Goal: Information Seeking & Learning: Learn about a topic

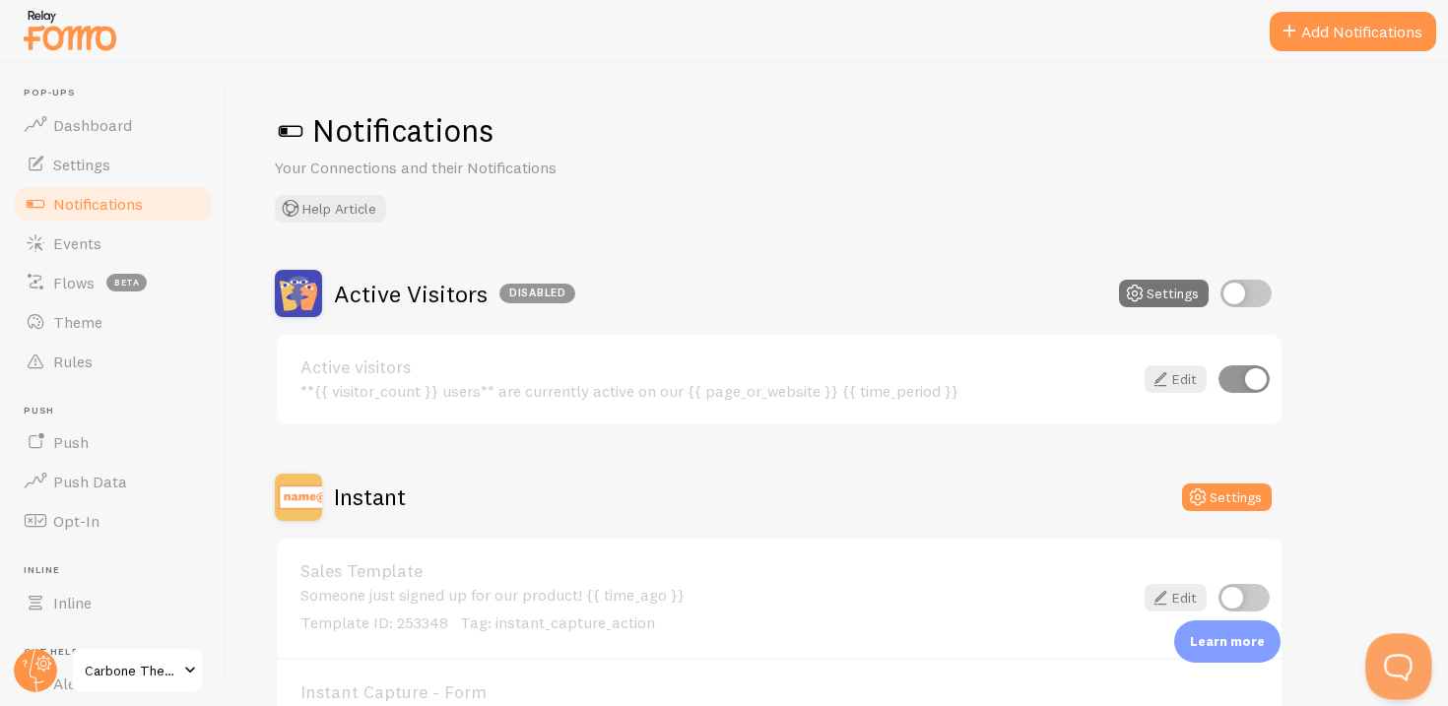
click at [1400, 658] on button "Open Beacon popover" at bounding box center [1394, 662] width 59 height 59
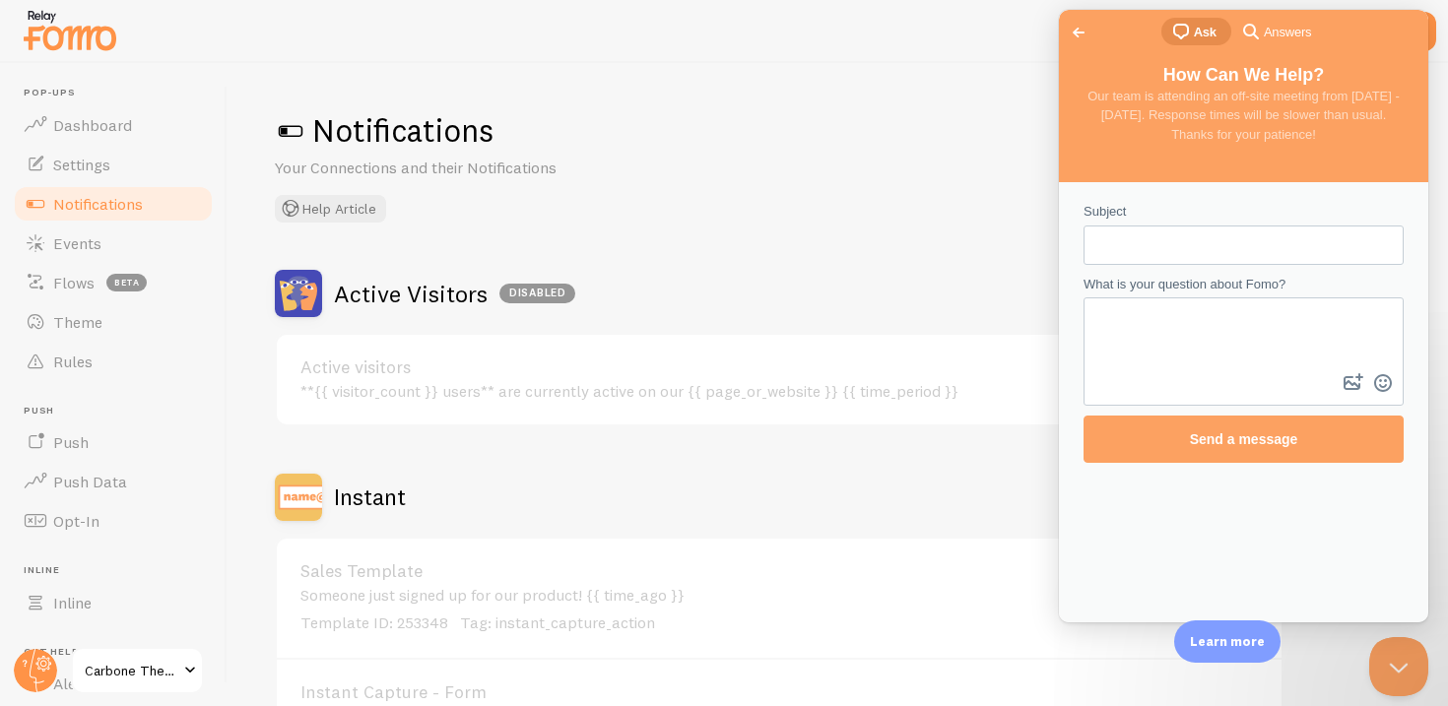
click at [1280, 41] on div "search-medium Answers" at bounding box center [1275, 32] width 72 height 24
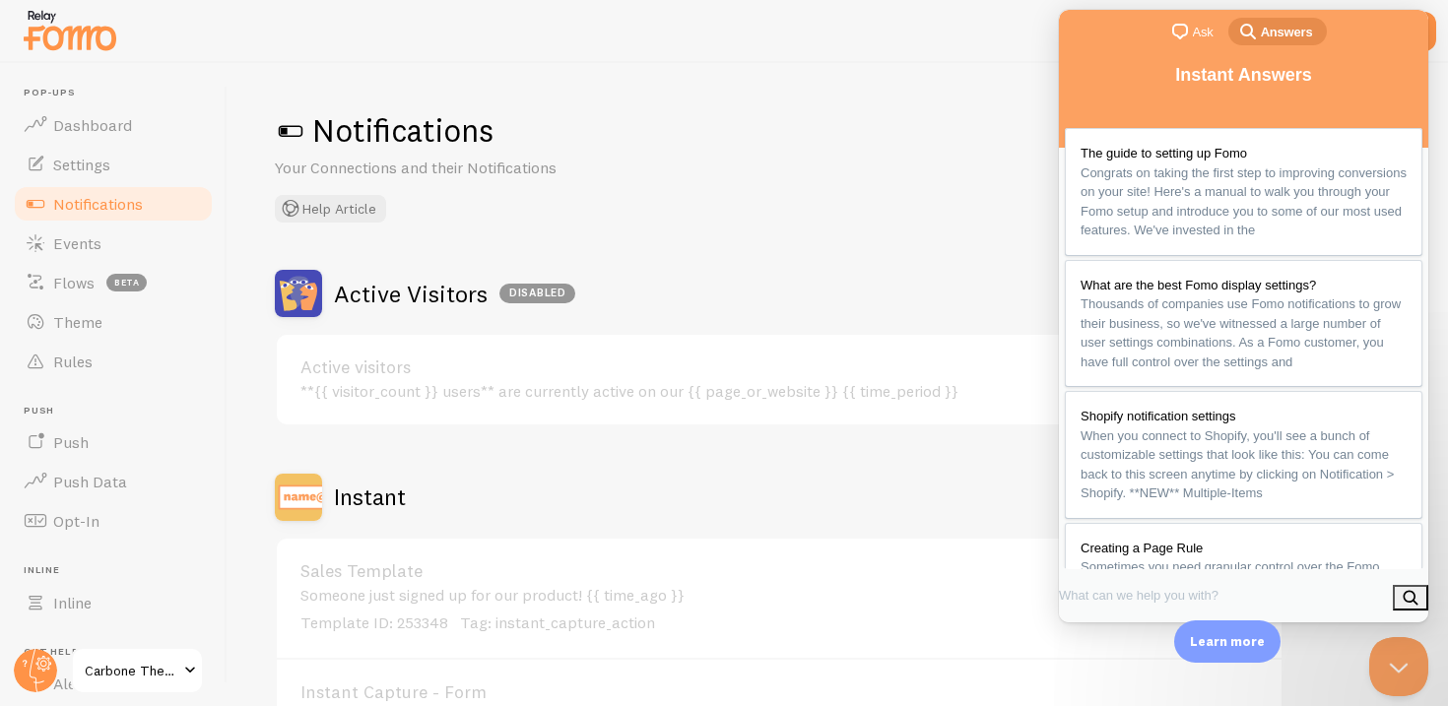
click at [1136, 595] on input "Search Doc articles" at bounding box center [1142, 594] width 166 height 35
type input "affiliation"
click button "search" at bounding box center [1410, 598] width 35 height 26
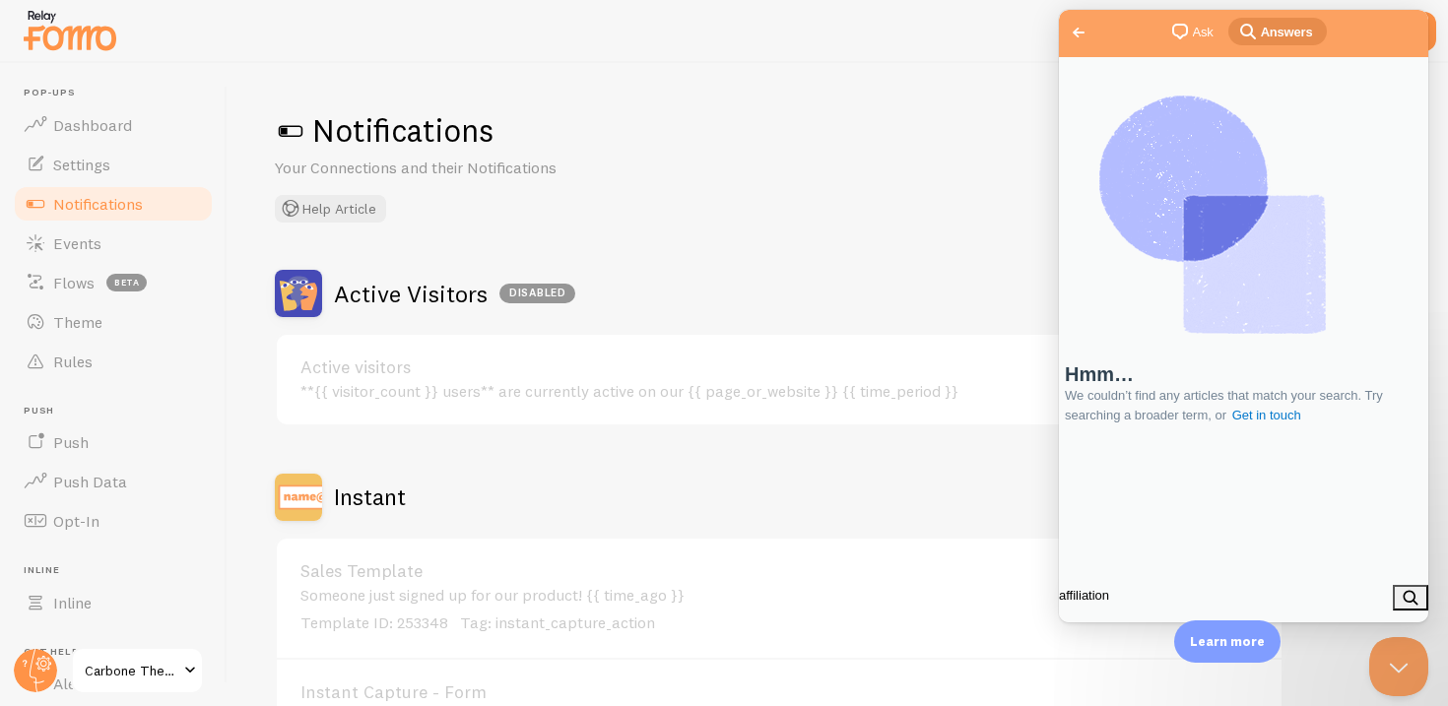
click at [1108, 606] on input "affiliation" at bounding box center [1142, 594] width 166 height 35
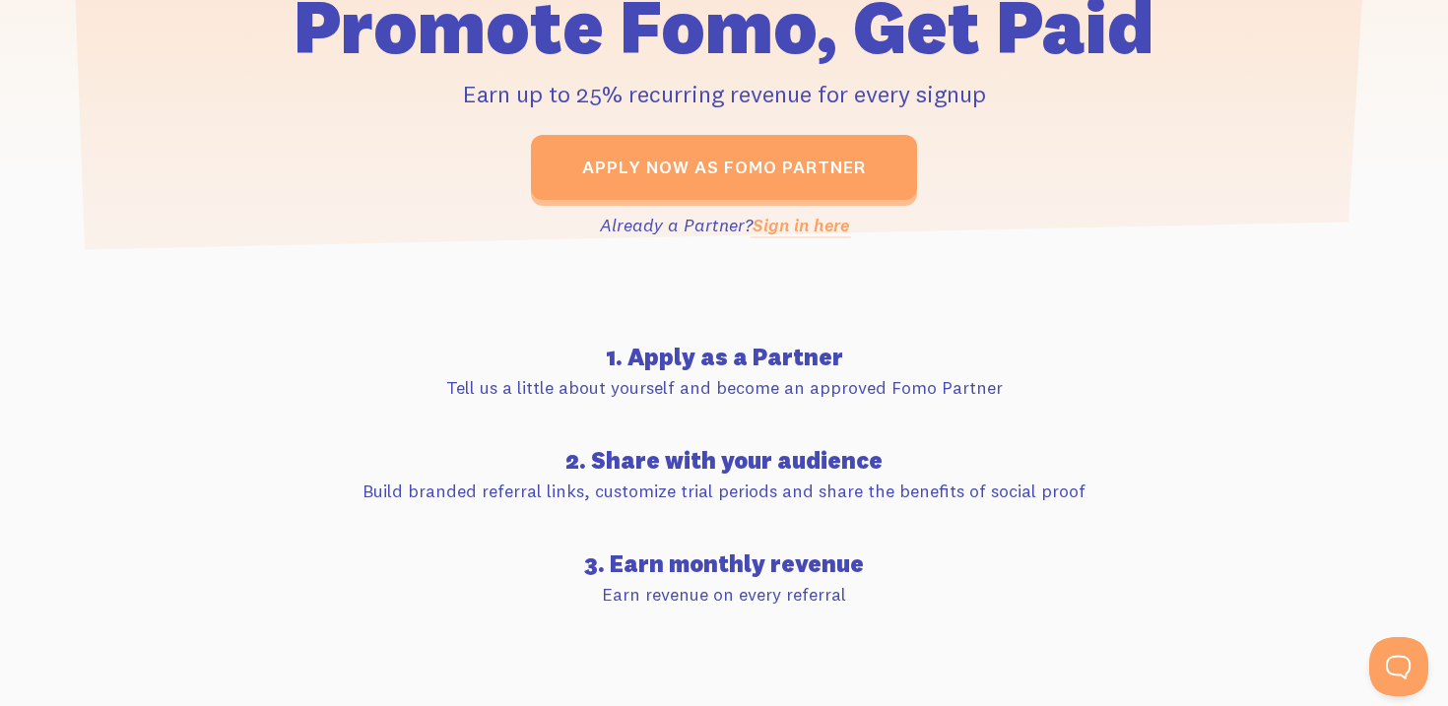
scroll to position [599, 0]
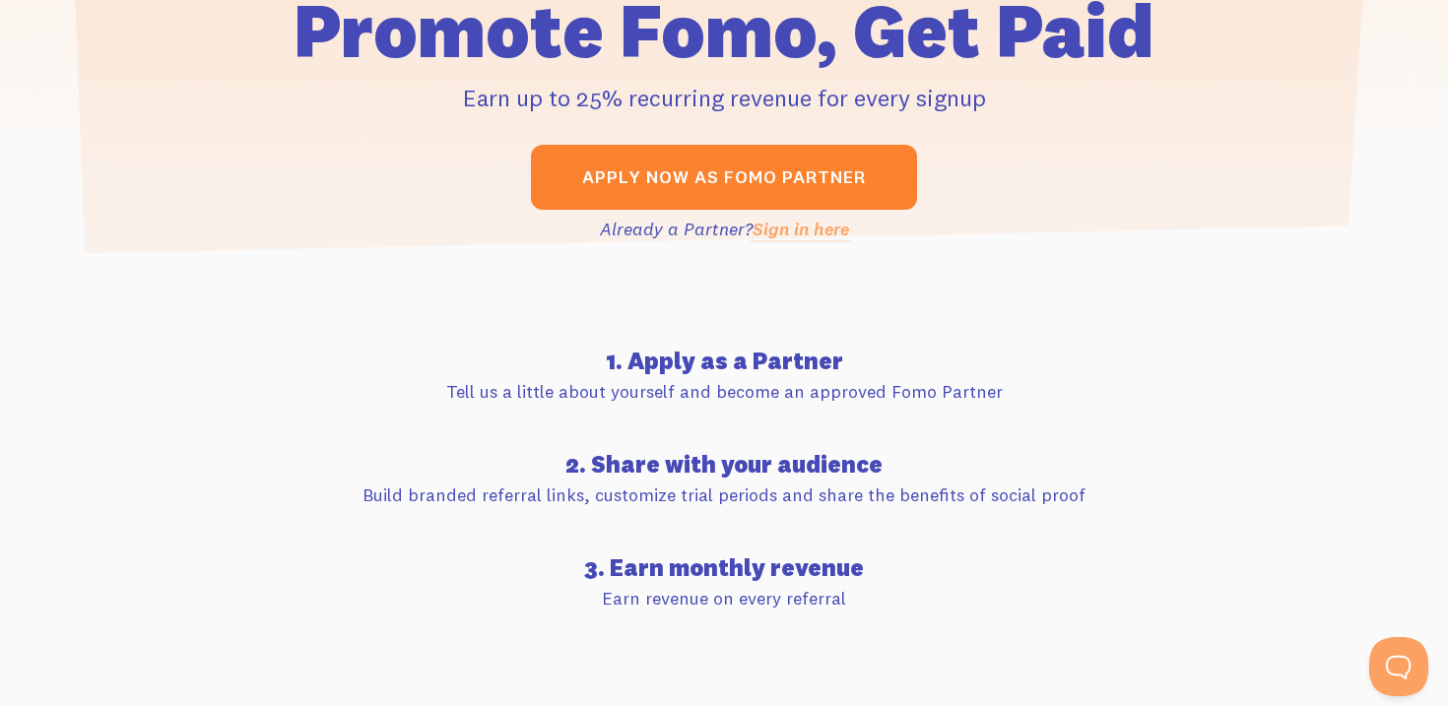
click at [654, 181] on link "Apply now as Fomo Partner" at bounding box center [724, 177] width 386 height 65
